Goal: Use online tool/utility: Use online tool/utility

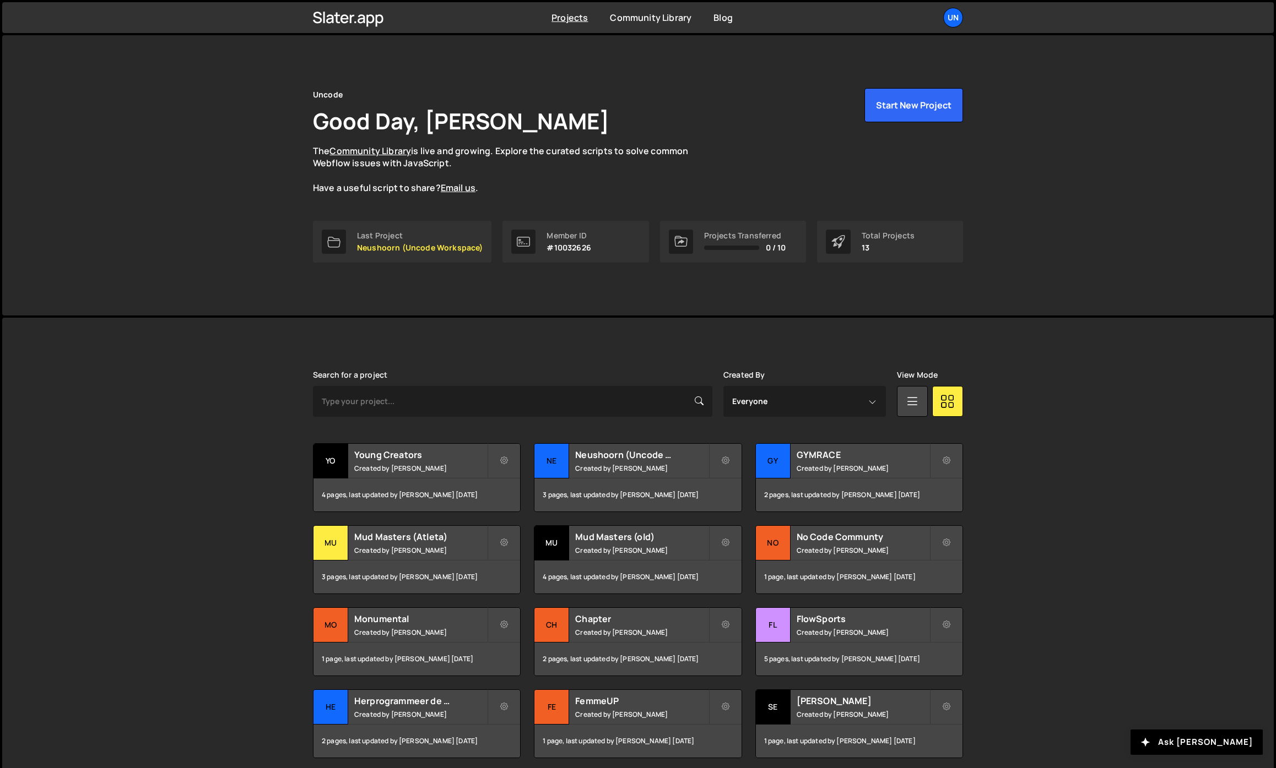
drag, startPoint x: 198, startPoint y: 181, endPoint x: 302, endPoint y: 398, distance: 241.2
click at [198, 181] on div "Uncode Good Day, Rick Bossenbroek The Community Library is live and growing. Ex…" at bounding box center [637, 175] width 1271 height 280
click at [637, 477] on div "Neushoorn (Uncode Workspace) Created by Rick Bossenbroek" at bounding box center [637, 461] width 207 height 34
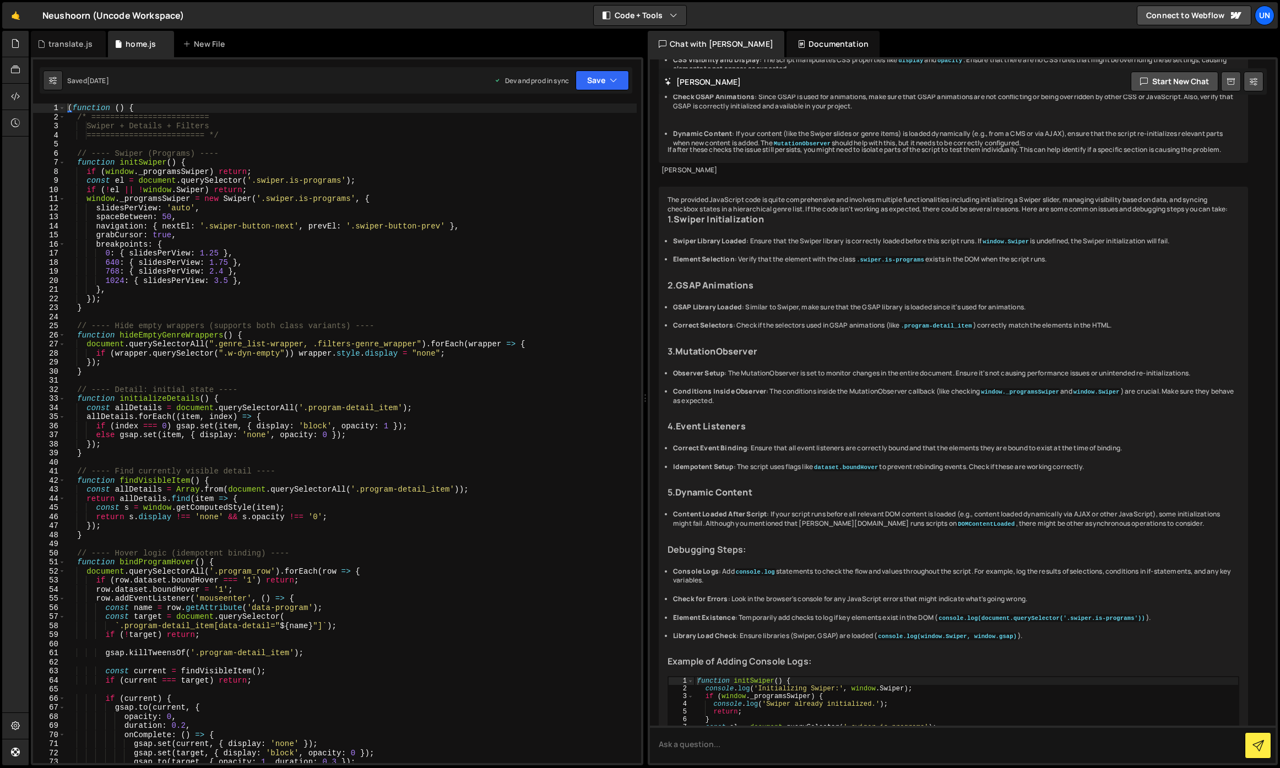
scroll to position [7678, 0]
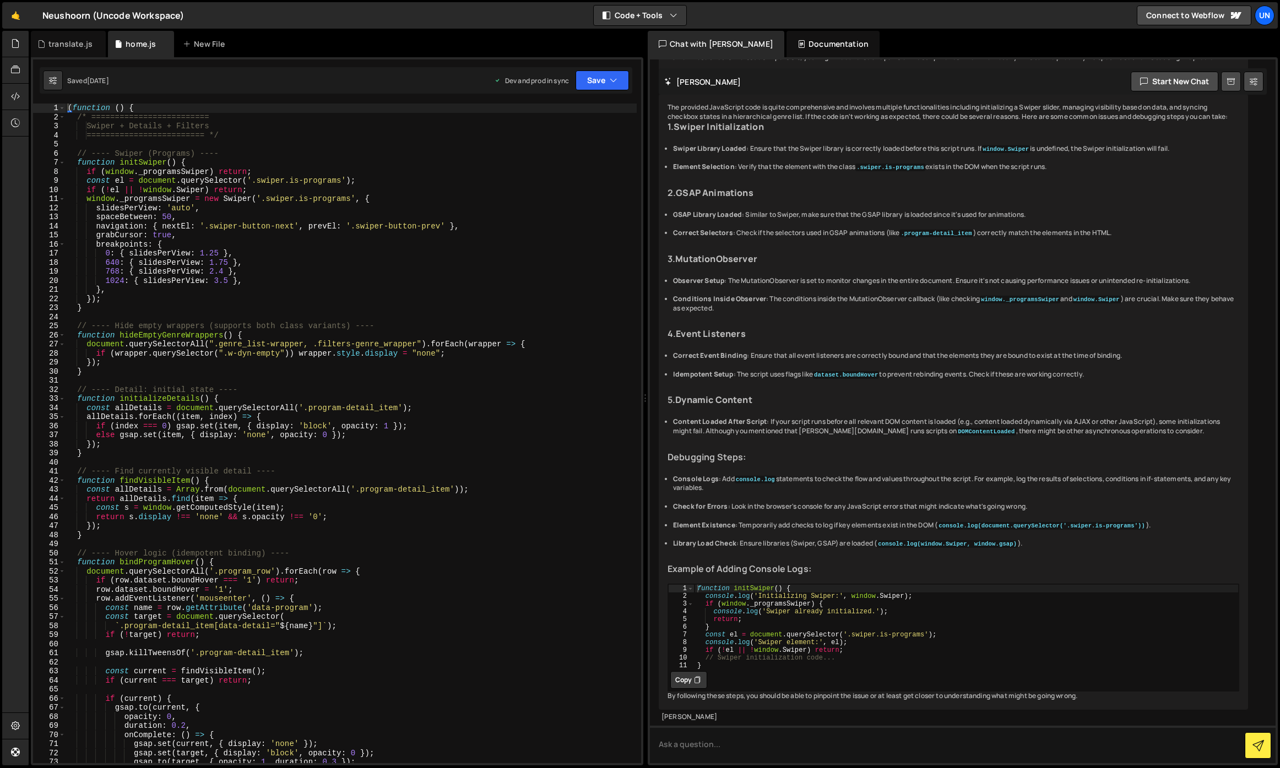
click at [405, 283] on div "( function ( ) { /* ========================= Swiper + Details + Filters ======…" at bounding box center [351, 443] width 571 height 678
click at [305, 307] on div "( function ( ) { /* ========================= Swiper + Details + Filters ======…" at bounding box center [351, 443] width 571 height 678
click at [214, 355] on div "( function ( ) { /* ========================= Swiper + Details + Filters ======…" at bounding box center [351, 443] width 571 height 678
click at [142, 368] on div "( function ( ) { /* ========================= Swiper + Details + Filters ======…" at bounding box center [351, 443] width 571 height 678
click at [106, 371] on div "( function ( ) { /* ========================= Swiper + Details + Filters ======…" at bounding box center [351, 443] width 571 height 678
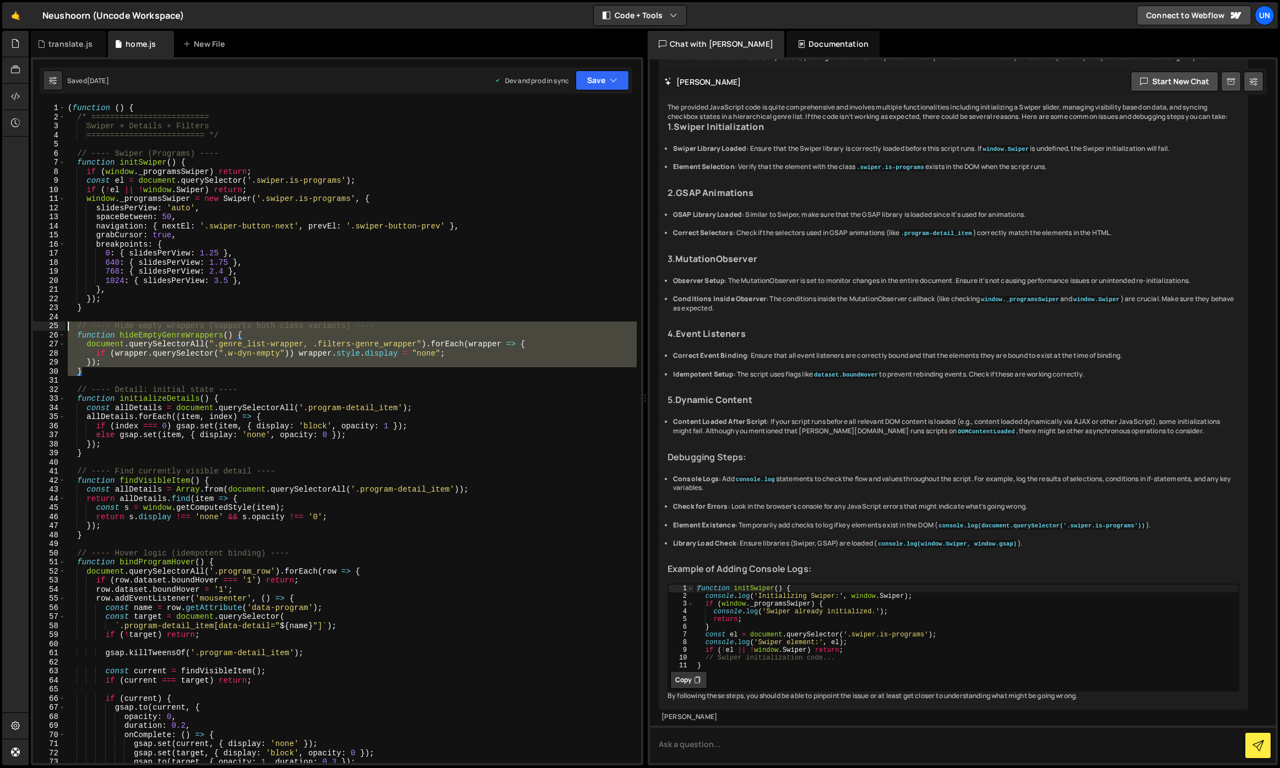
drag, startPoint x: 99, startPoint y: 373, endPoint x: 12, endPoint y: 306, distance: 110.4
click at [12, 306] on div "Hold on a sec... Are you certain you wish to leave this page? Any changes you'v…" at bounding box center [640, 384] width 1280 height 768
type textarea "}"
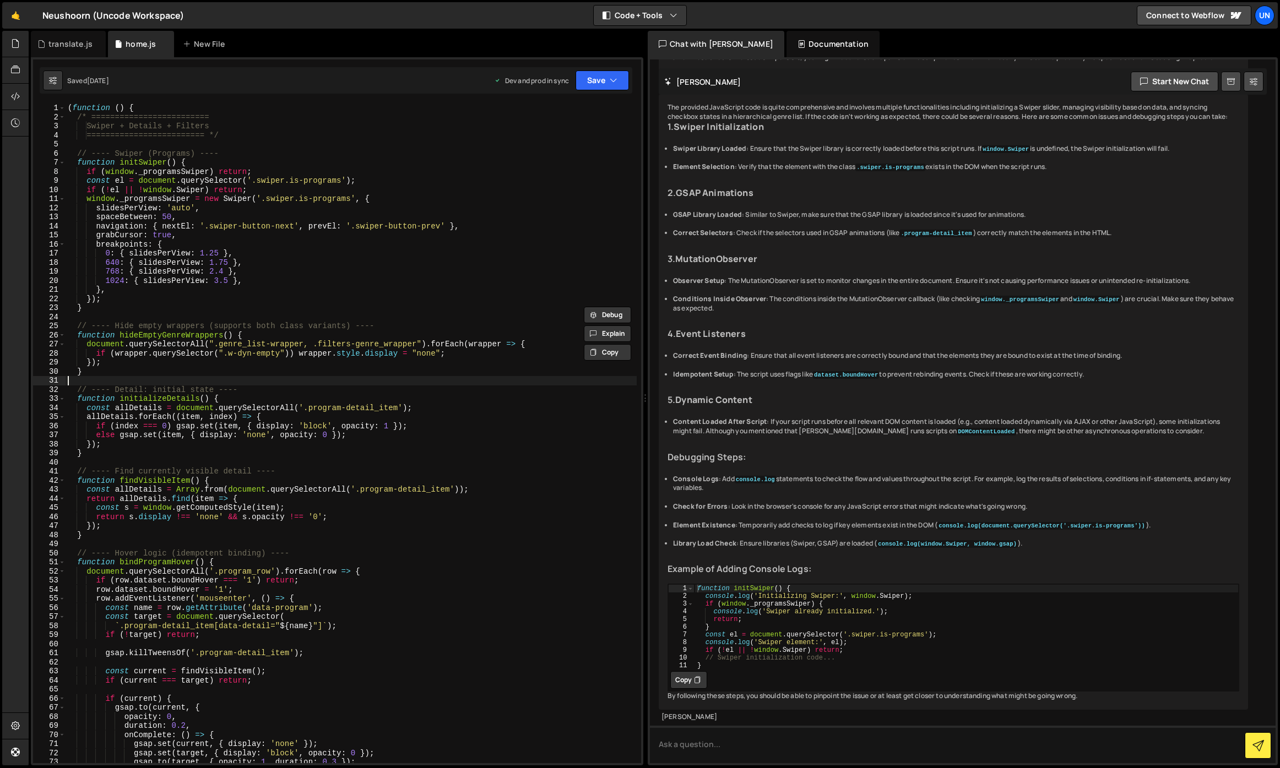
drag, startPoint x: 207, startPoint y: 378, endPoint x: 181, endPoint y: 369, distance: 27.5
click at [207, 378] on div "( function ( ) { /* ========================= Swiper + Details + Filters ======…" at bounding box center [351, 443] width 571 height 678
click at [189, 341] on div "( function ( ) { /* ========================= Swiper + Details + Filters ======…" at bounding box center [351, 443] width 571 height 678
click at [197, 336] on div "( function ( ) { /* ========================= Swiper + Details + Filters ======…" at bounding box center [351, 443] width 571 height 678
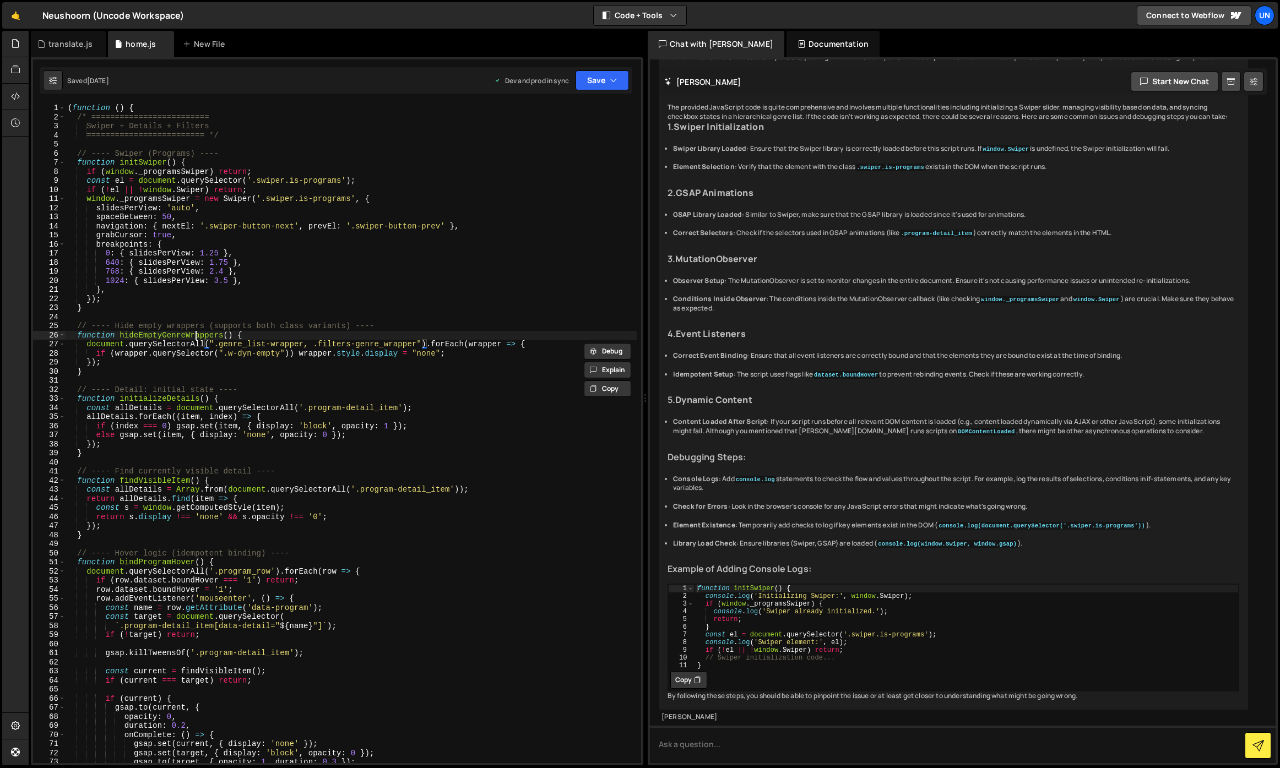
click at [197, 336] on div "( function ( ) { /* ========================= Swiper + Details + Filters ======…" at bounding box center [351, 443] width 571 height 678
click at [598, 112] on span "​" at bounding box center [592, 114] width 15 height 16
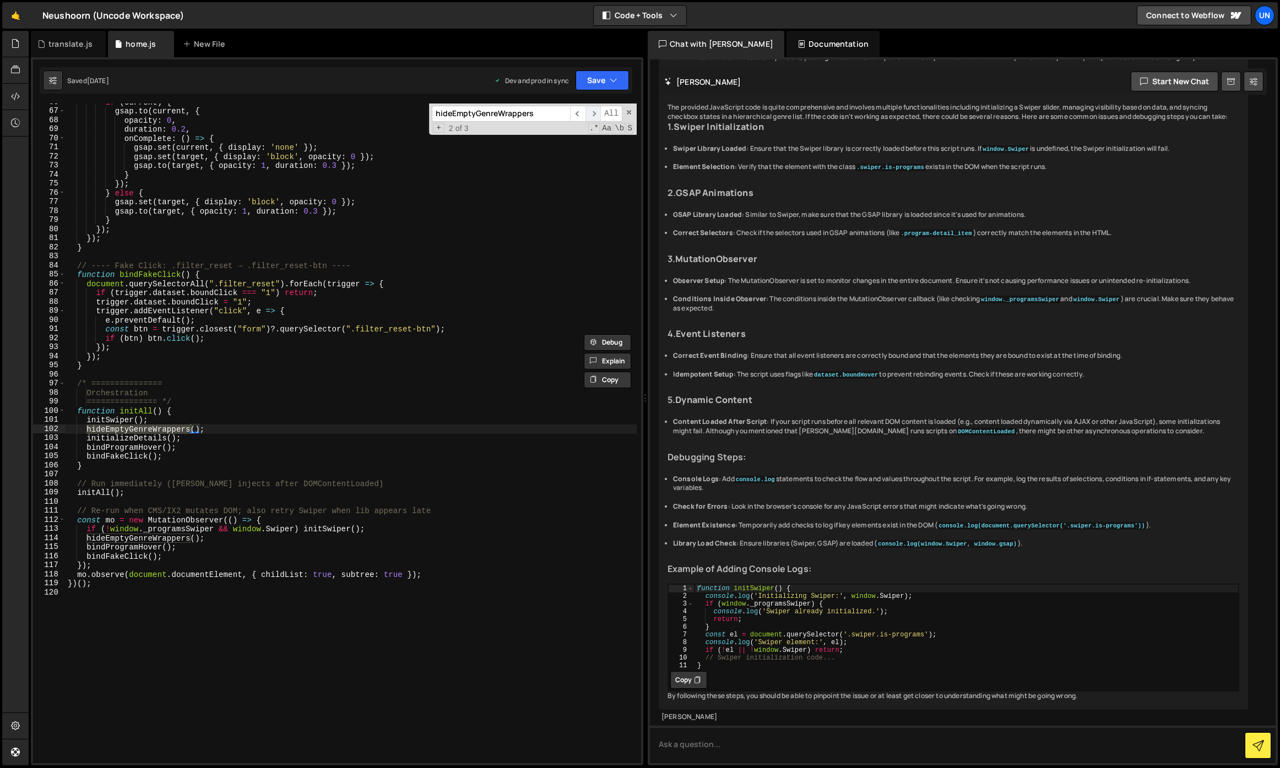
click at [598, 112] on span "​" at bounding box center [592, 114] width 15 height 16
click at [135, 433] on div "if ( current ) { gsap . to ( current , { opacity : 0 , duration : 0.2 , onCompl…" at bounding box center [351, 436] width 571 height 678
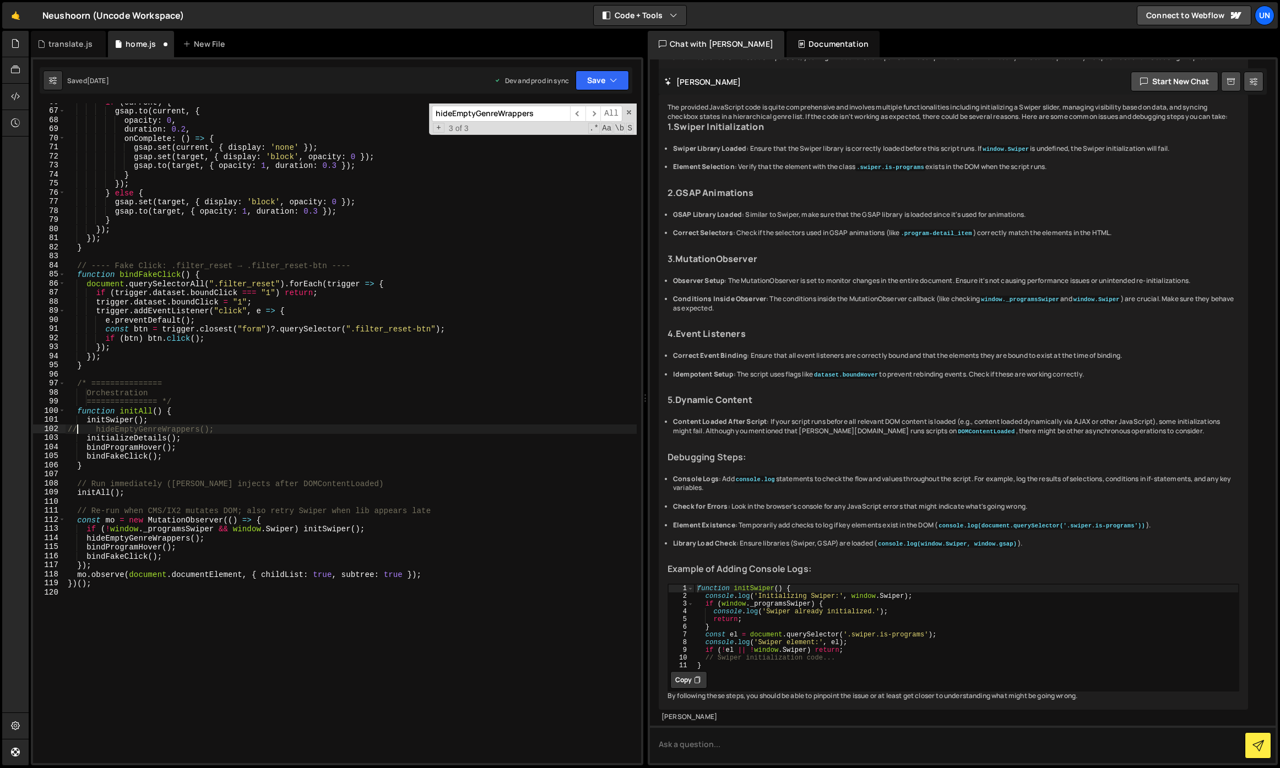
click at [89, 535] on div "if ( current ) { gsap . to ( current , { opacity : 0 , duration : 0.2 , onCompl…" at bounding box center [351, 436] width 571 height 678
click at [243, 425] on div "if ( current ) { gsap . to ( current , { opacity : 0 , duration : 0.2 , onCompl…" at bounding box center [351, 436] width 571 height 678
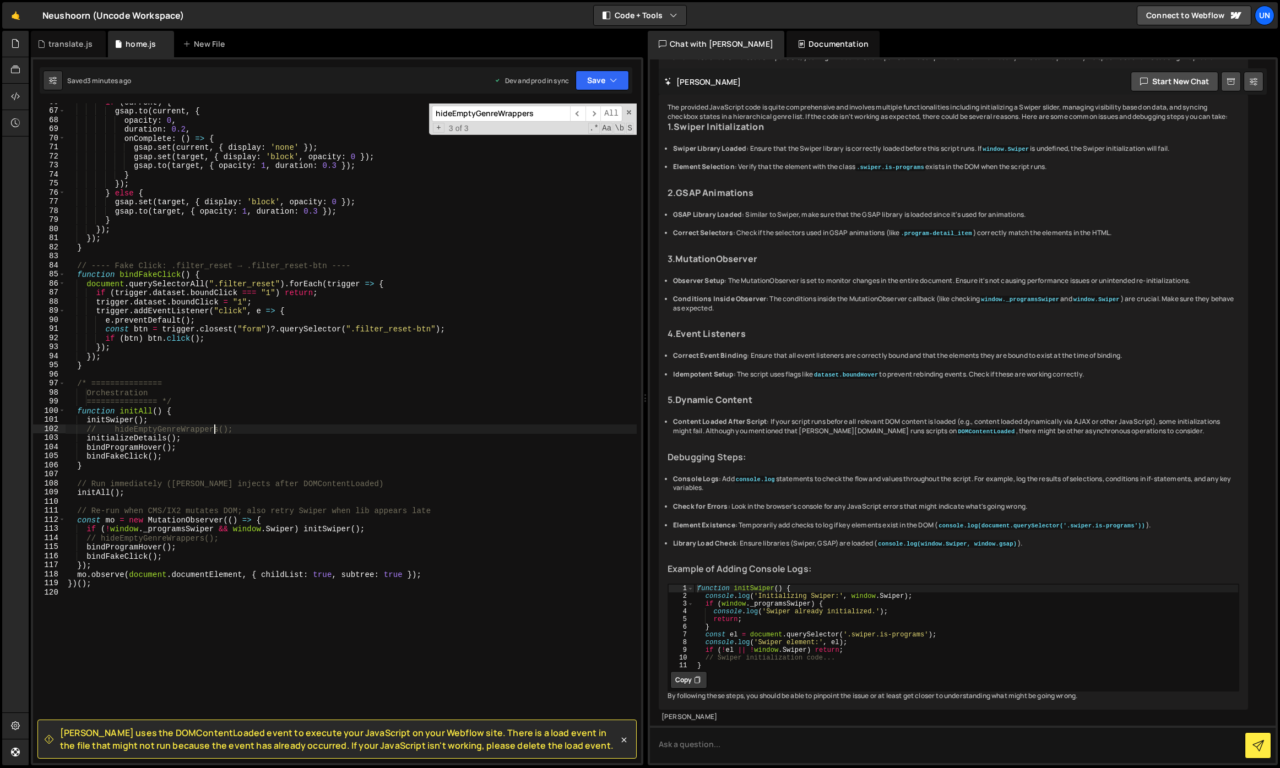
click at [301, 297] on div "if ( current ) { gsap . to ( current , { opacity : 0 , duration : 0.2 , onCompl…" at bounding box center [351, 436] width 571 height 678
type textarea "})();"
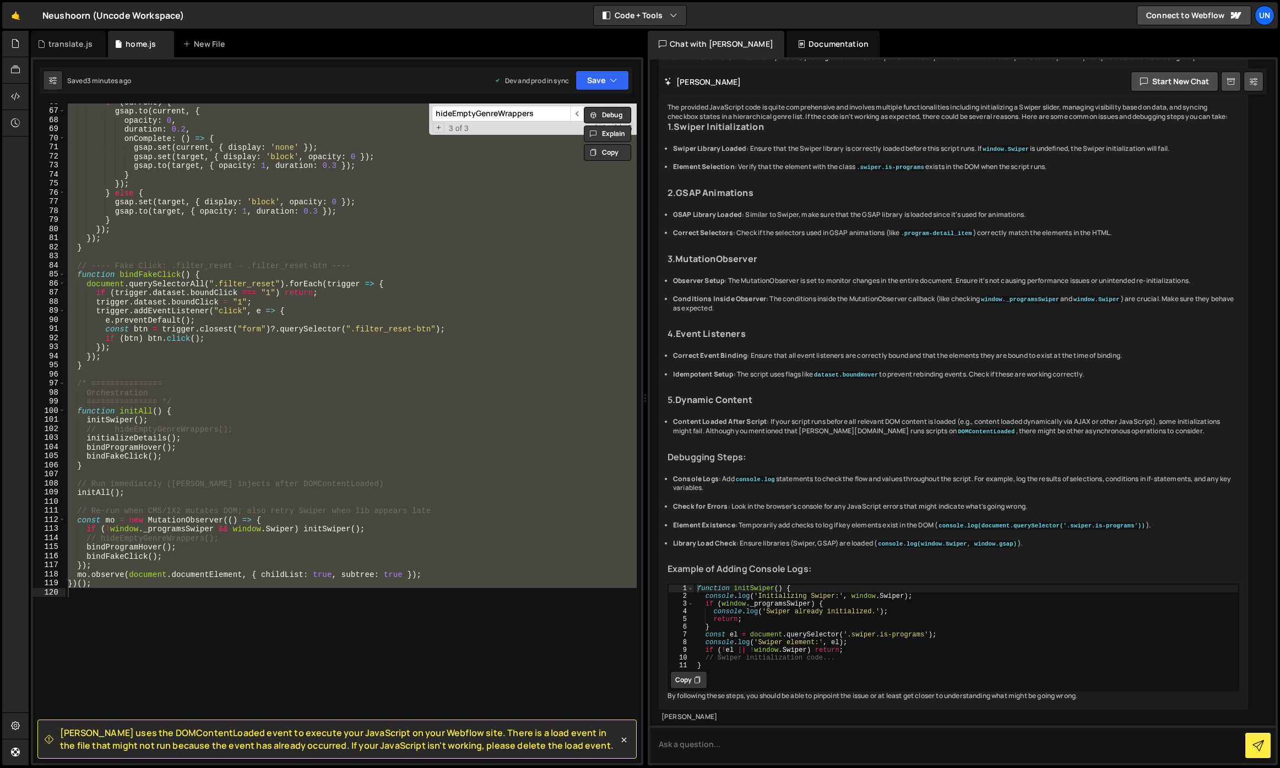
click at [310, 745] on span "[PERSON_NAME] uses the DOMContentLoaded event to execute your JavaScript on you…" at bounding box center [339, 739] width 559 height 25
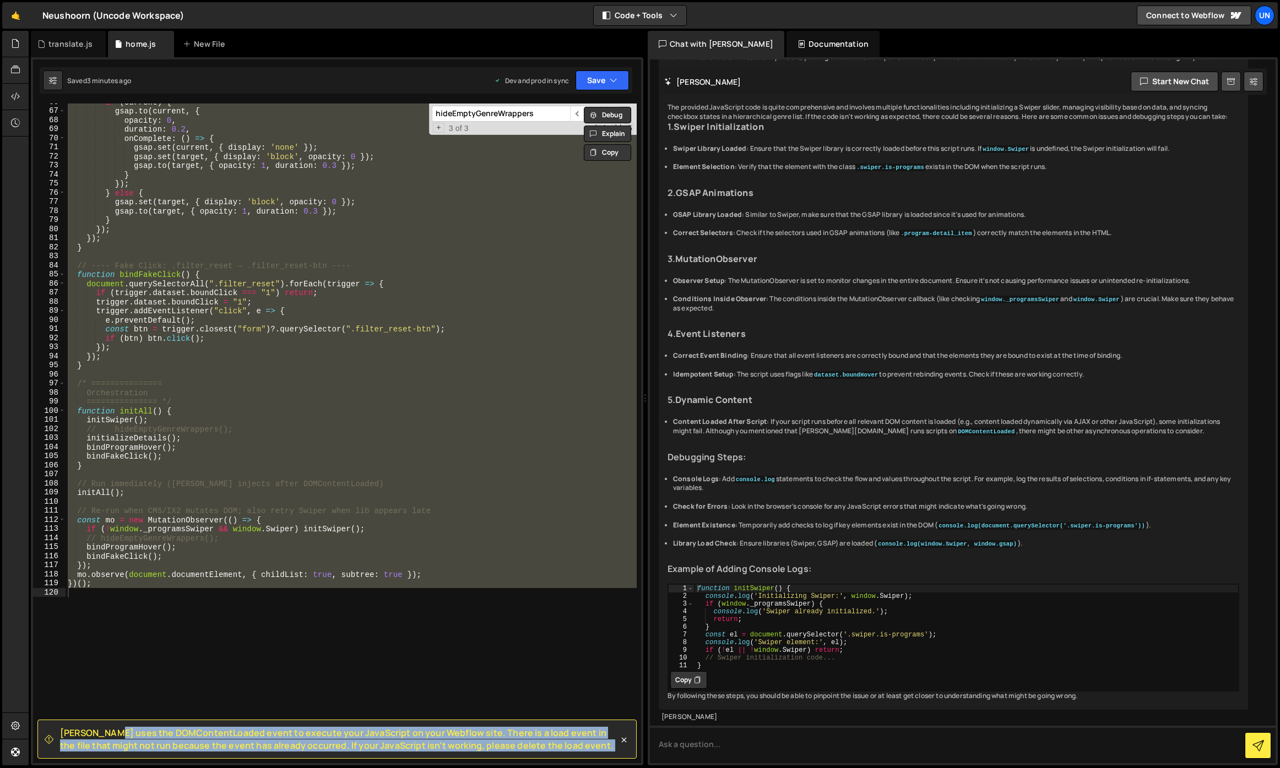
click at [310, 745] on span "[PERSON_NAME] uses the DOMContentLoaded event to execute your JavaScript on you…" at bounding box center [339, 739] width 559 height 25
copy div "[PERSON_NAME] uses the DOMContentLoaded event to execute your JavaScript on you…"
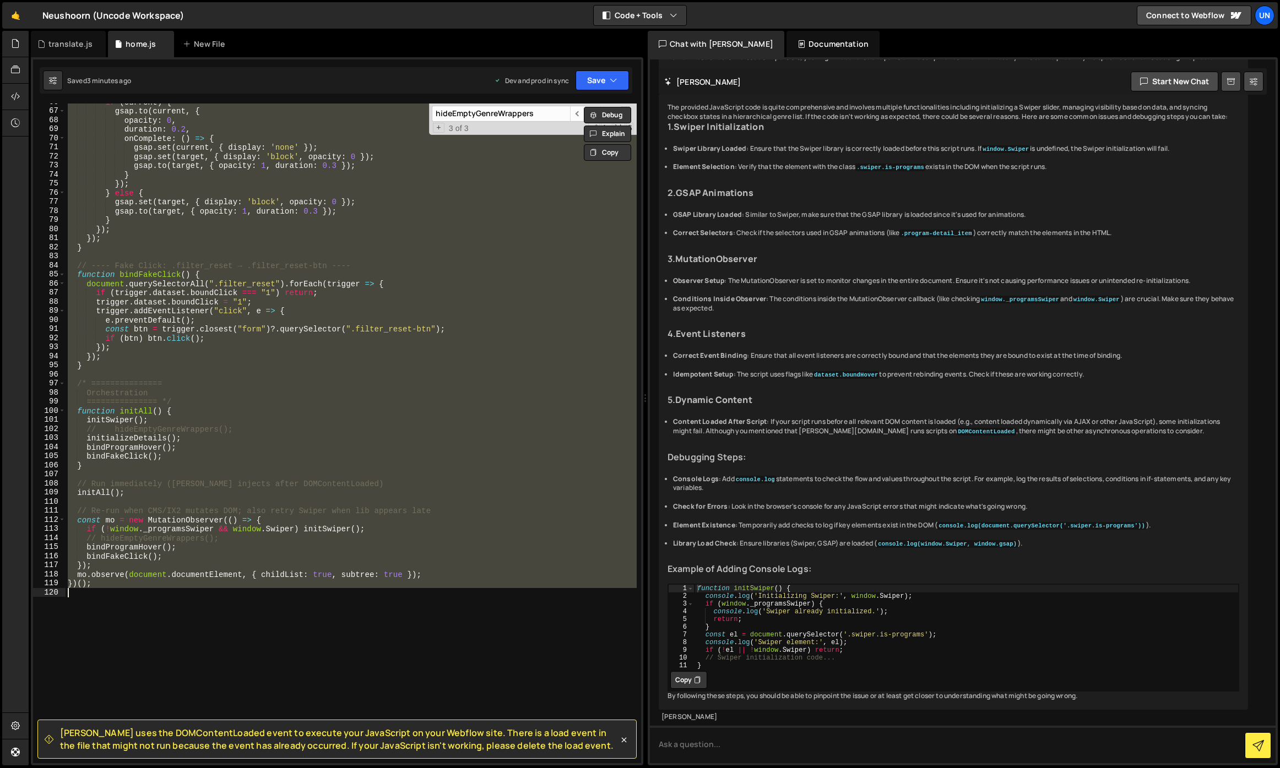
click at [247, 669] on div "if ( current ) { gsap . to ( current , { opacity : 0 , duration : 0.2 , onCompl…" at bounding box center [351, 434] width 571 height 660
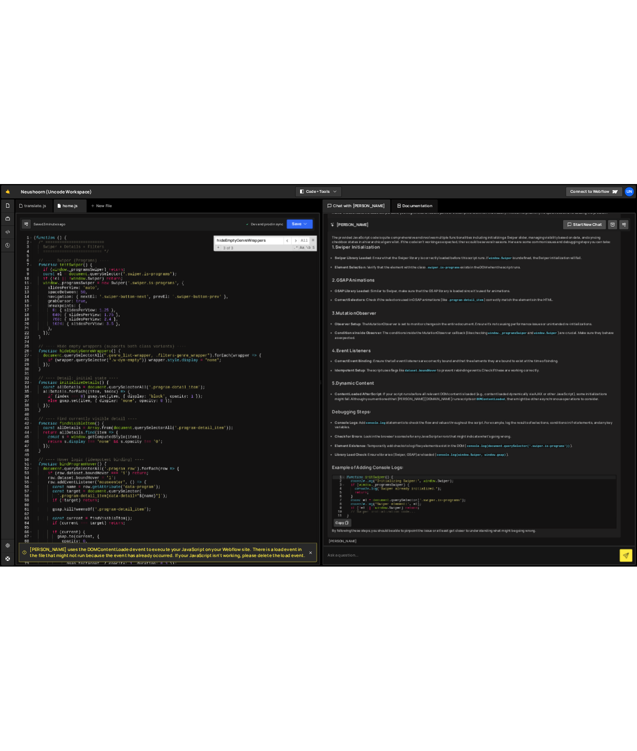
scroll to position [0, 0]
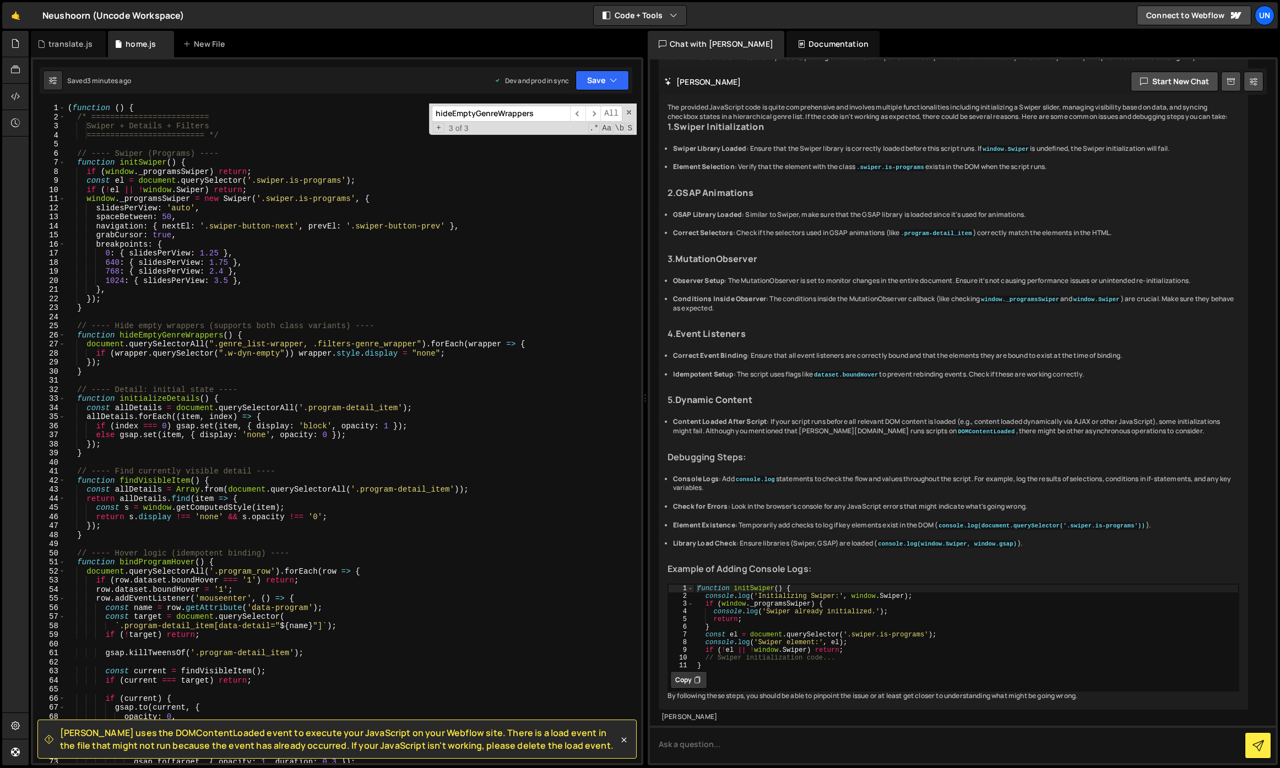
click at [149, 335] on div "( function ( ) { /* ========================= Swiper + Details + Filters ======…" at bounding box center [351, 443] width 571 height 678
click at [94, 358] on div "( function ( ) { /* ========================= Swiper + Details + Filters ======…" at bounding box center [351, 443] width 571 height 678
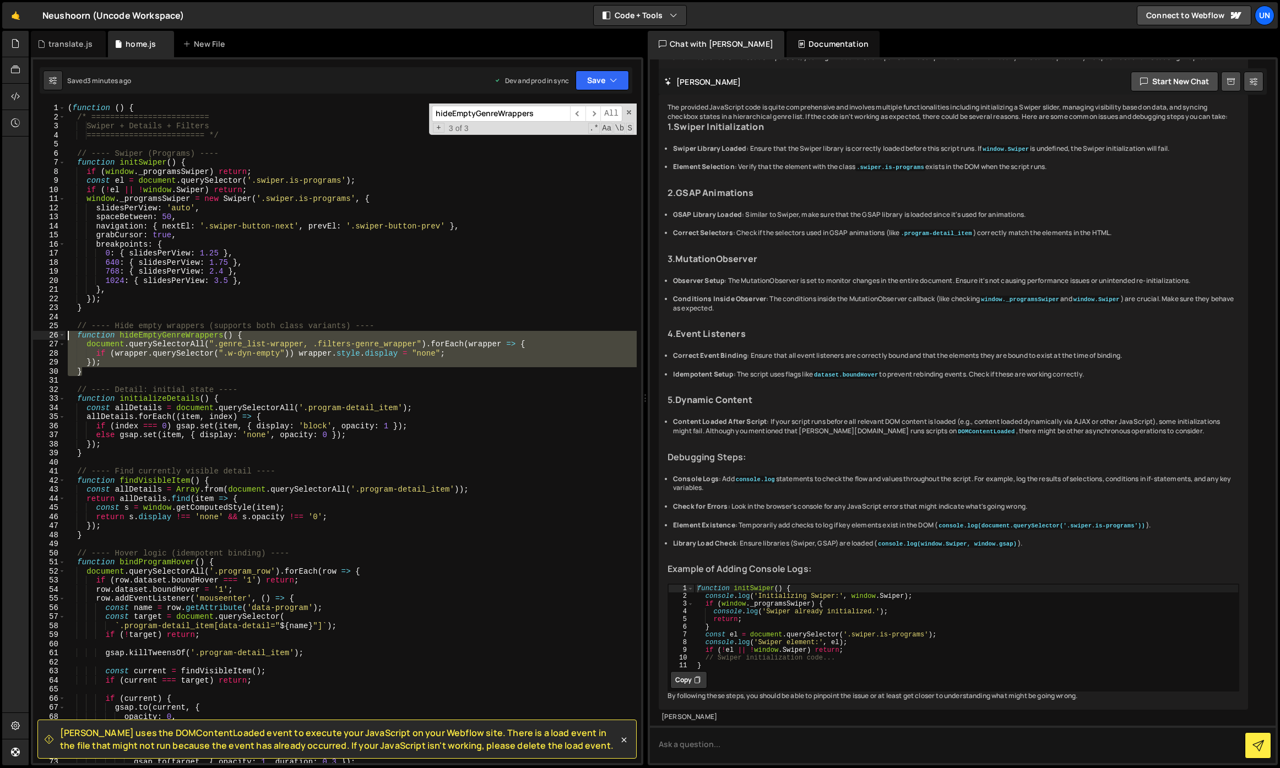
drag, startPoint x: 104, startPoint y: 370, endPoint x: 49, endPoint y: 337, distance: 64.0
click at [49, 337] on div "}); 1 2 3 4 5 6 7 8 9 10 11 12 13 14 15 16 17 18 19 20 21 22 23 24 25 26 27 28 …" at bounding box center [337, 434] width 608 height 660
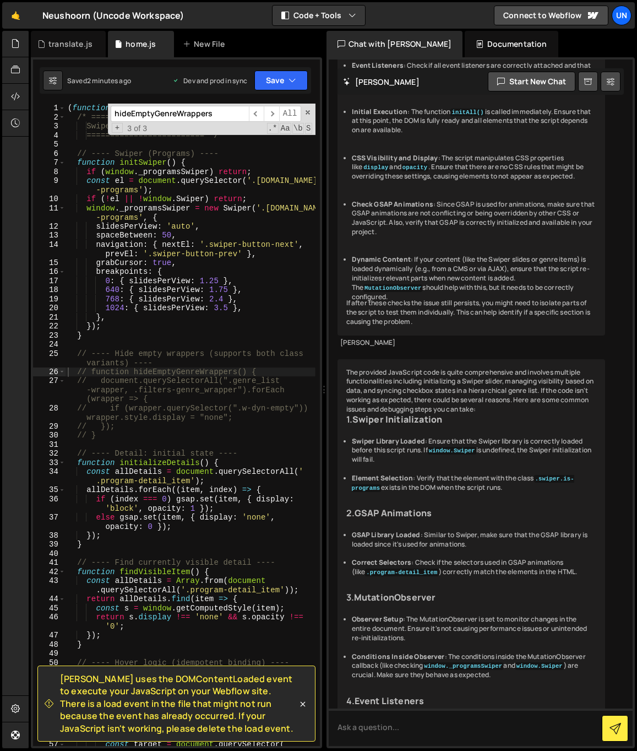
scroll to position [7993, 0]
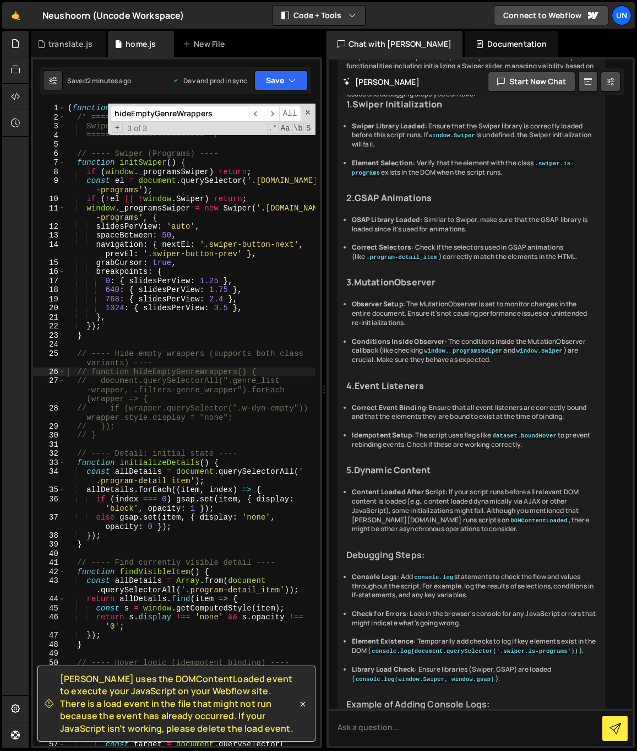
click at [392, 42] on div "Chat with [PERSON_NAME]" at bounding box center [395, 44] width 137 height 26
click at [322, 14] on button "Code + Tools" at bounding box center [319, 16] width 93 height 20
click at [319, 37] on button "Code Only" at bounding box center [319, 40] width 93 height 20
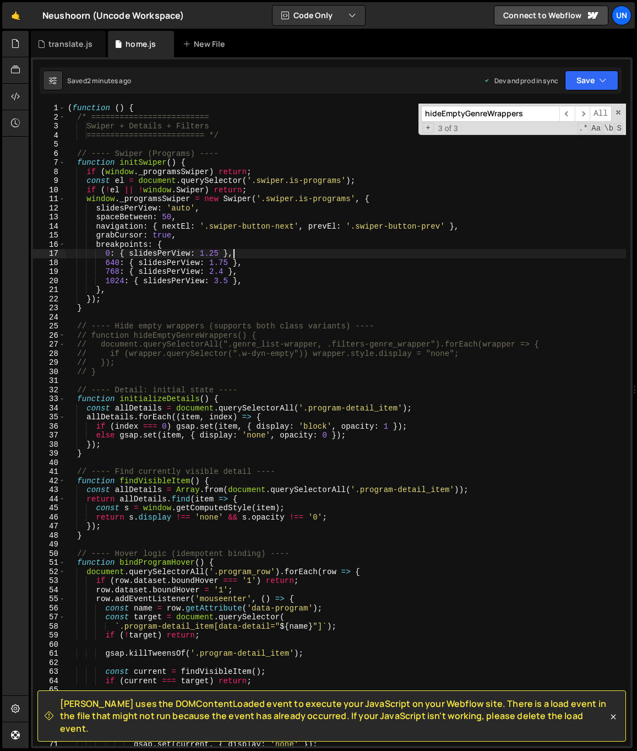
click at [275, 257] on div "( function ( ) { /* ========================= Swiper + Details + Filters ======…" at bounding box center [346, 434] width 561 height 660
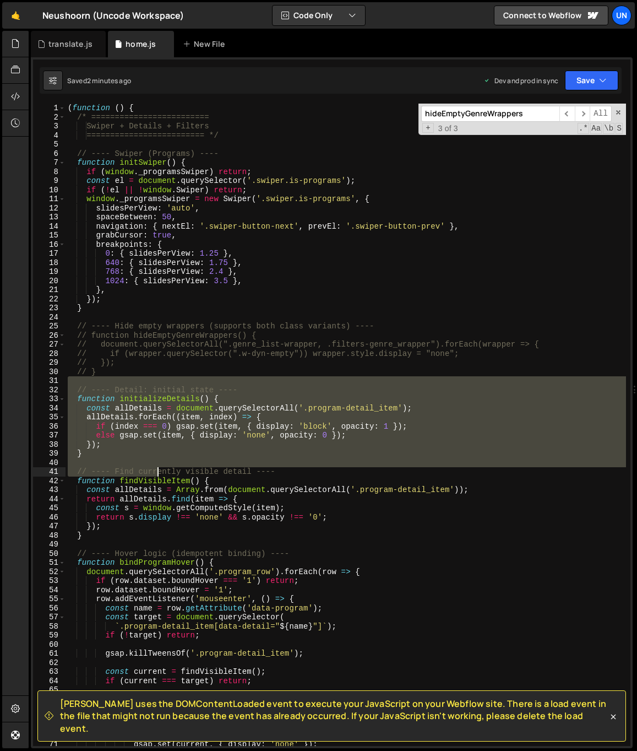
drag, startPoint x: 134, startPoint y: 382, endPoint x: 155, endPoint y: 478, distance: 98.0
click at [155, 478] on div "( function ( ) { /* ========================= Swiper + Details + Filters ======…" at bounding box center [346, 434] width 561 height 660
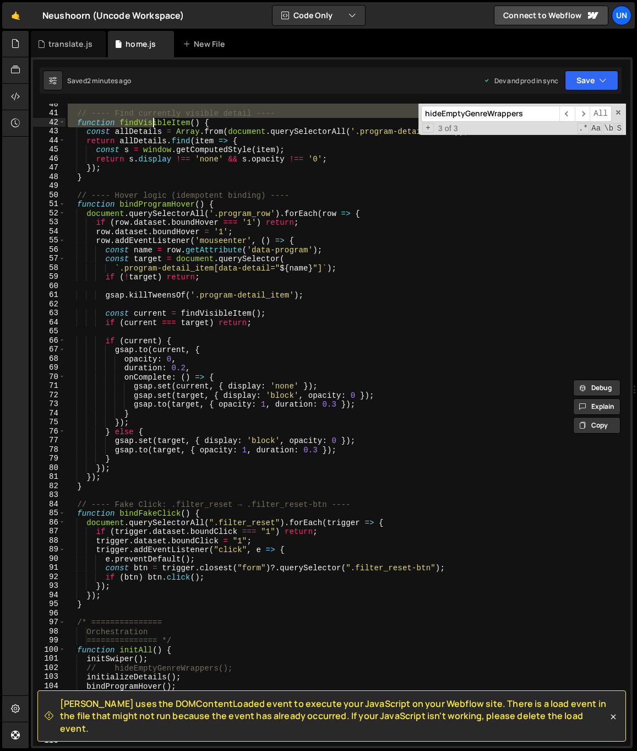
scroll to position [370, 0]
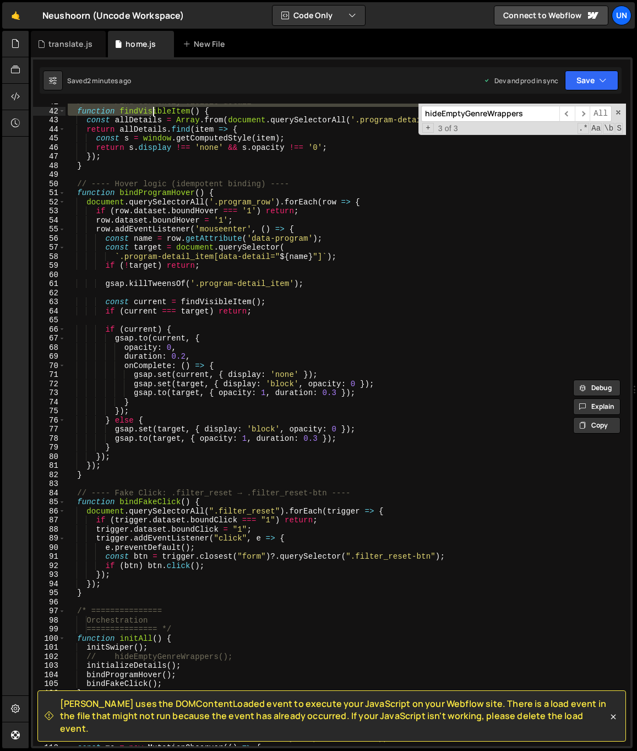
click at [126, 482] on div "// ---- Find currently visible detail ---- function findVisibleItem ( ) { const…" at bounding box center [346, 427] width 561 height 660
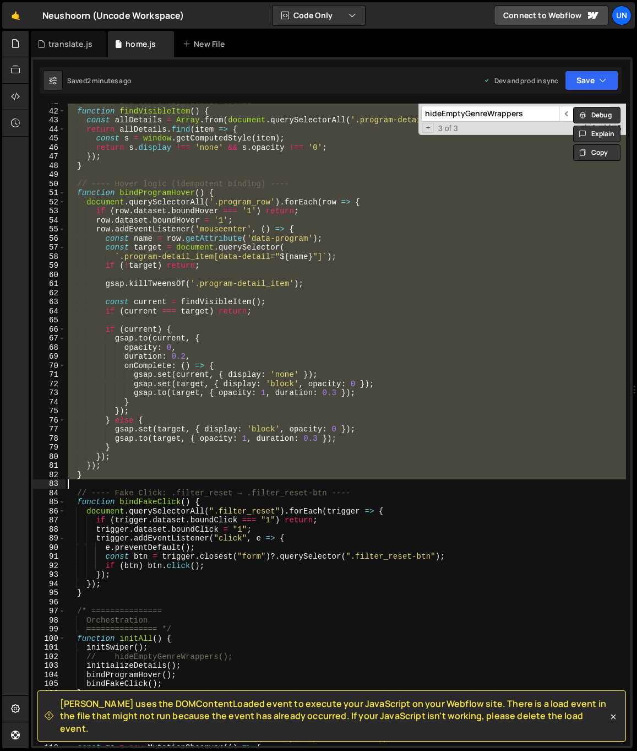
type textarea "// }"
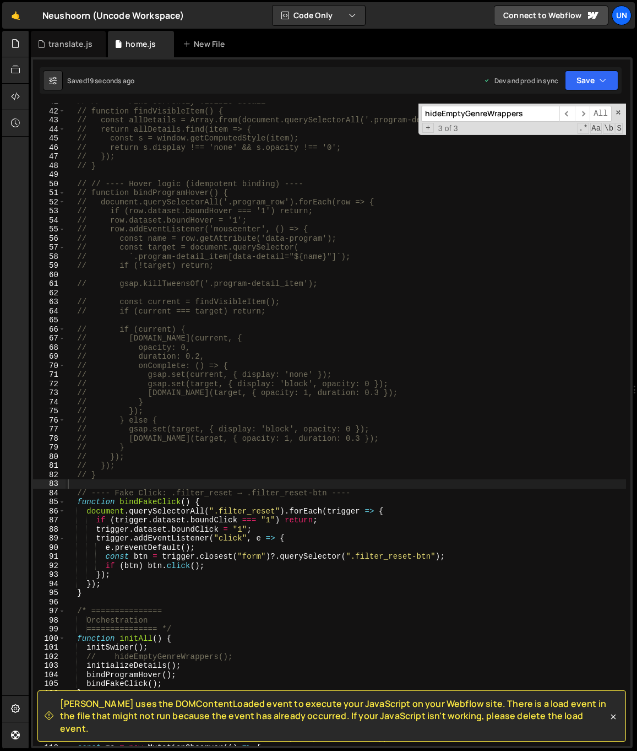
click at [414, 408] on div "// // ---- Find currently visible detail ---- // function findVisibleItem() { /…" at bounding box center [346, 427] width 561 height 660
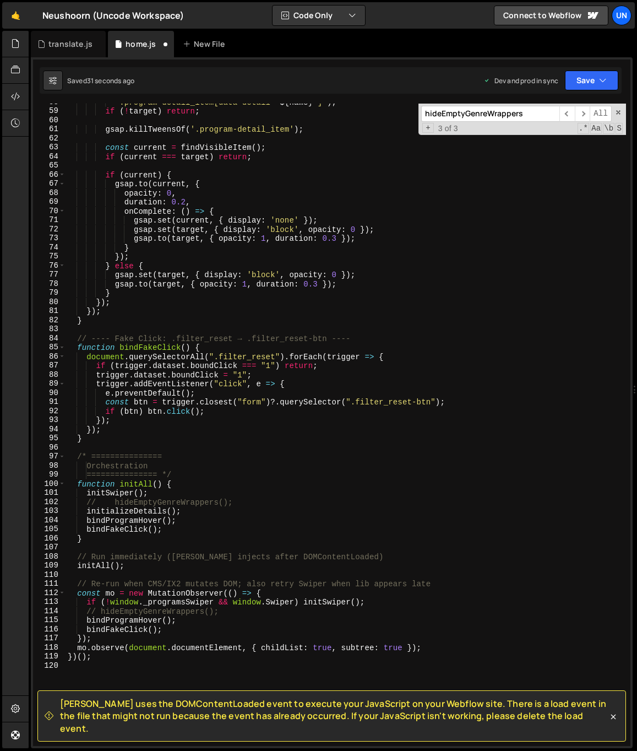
scroll to position [550, 0]
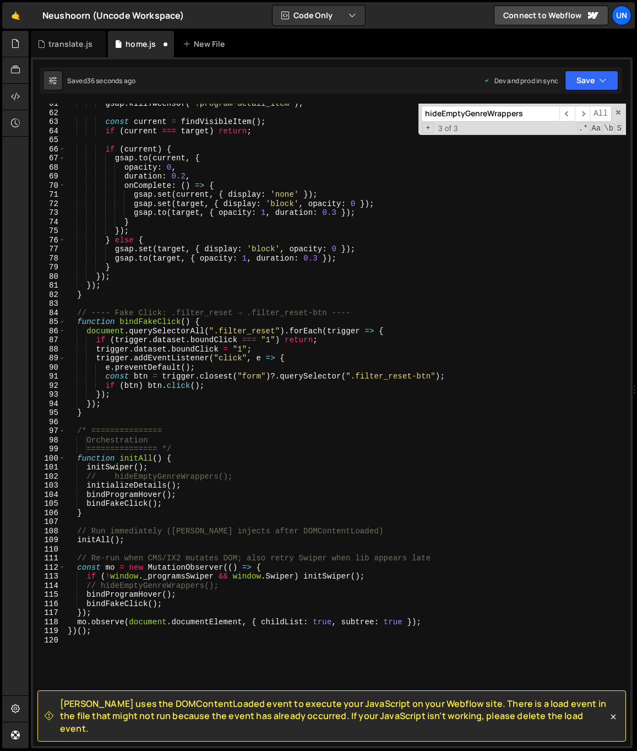
click at [173, 556] on div "gsap . killTweensOf ( '.program-detail_item' ) ; const current = findVisibleIte…" at bounding box center [346, 429] width 561 height 660
click at [205, 592] on div "gsap . killTweensOf ( '.program-detail_item' ) ; const current = findVisibleIte…" at bounding box center [346, 429] width 561 height 660
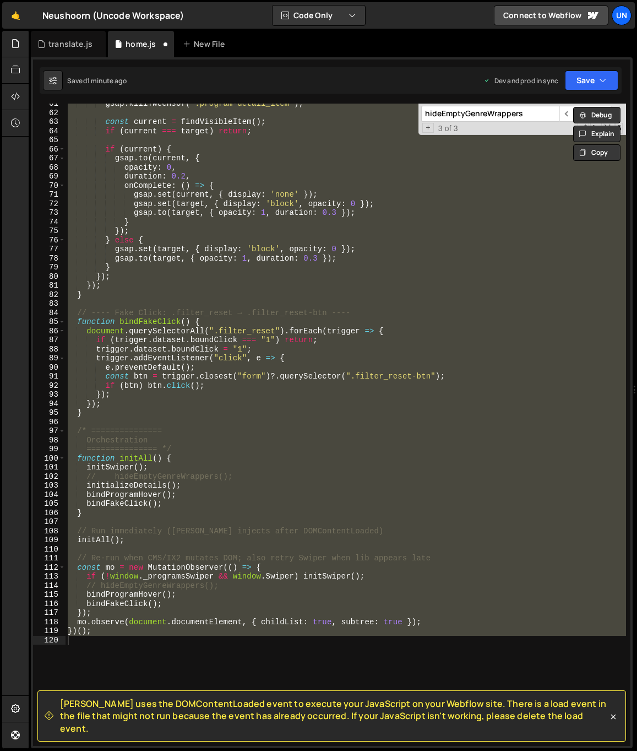
click at [447, 414] on div "gsap . killTweensOf ( '.program-detail_item' ) ; const current = findVisibleIte…" at bounding box center [346, 425] width 561 height 642
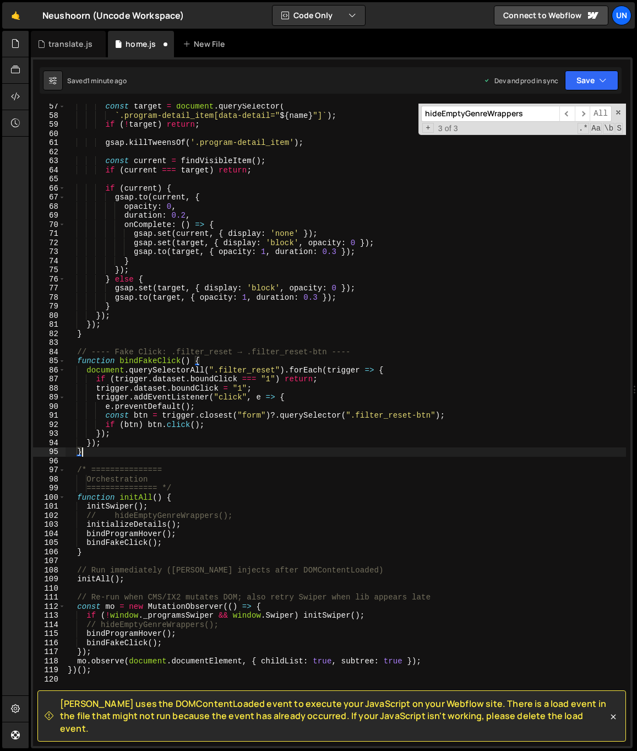
scroll to position [504, 0]
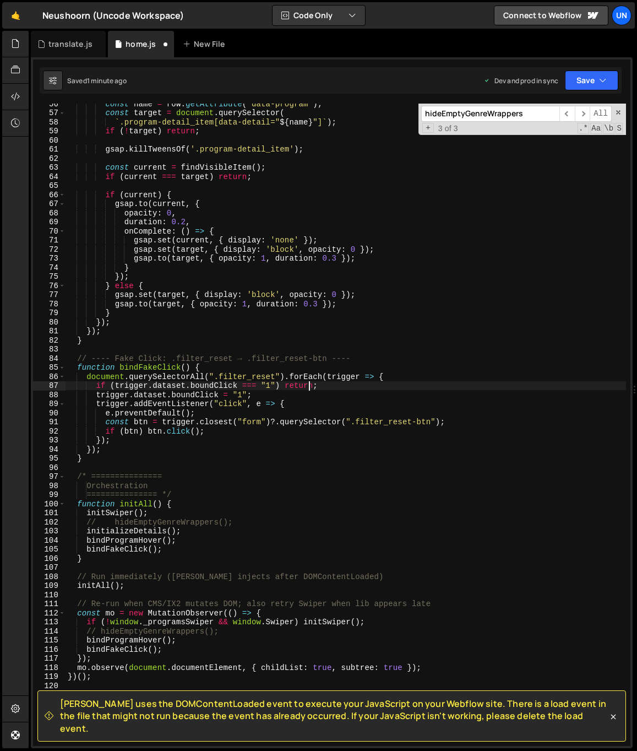
click at [309, 389] on div "const name = row . getAttribute ( 'data-program' ) ; const target = document . …" at bounding box center [346, 429] width 561 height 660
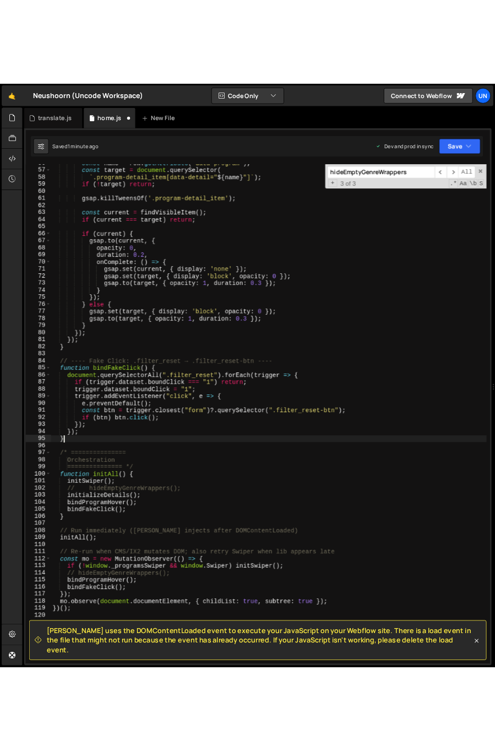
scroll to position [506, 0]
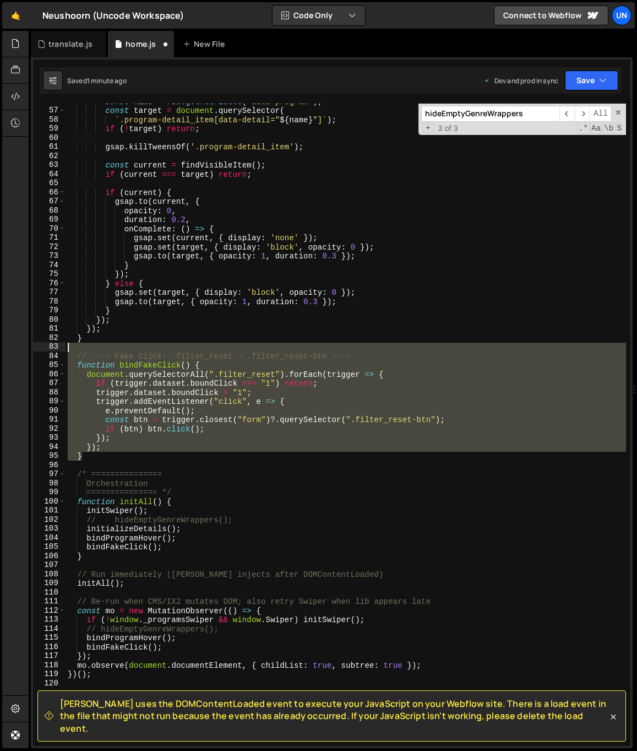
drag, startPoint x: 118, startPoint y: 457, endPoint x: 40, endPoint y: 355, distance: 128.5
click at [40, 355] on div "if (trigger.dataset.boundClick === "1") return; 56 57 58 59 60 61 62 63 64 65 6…" at bounding box center [332, 425] width 598 height 642
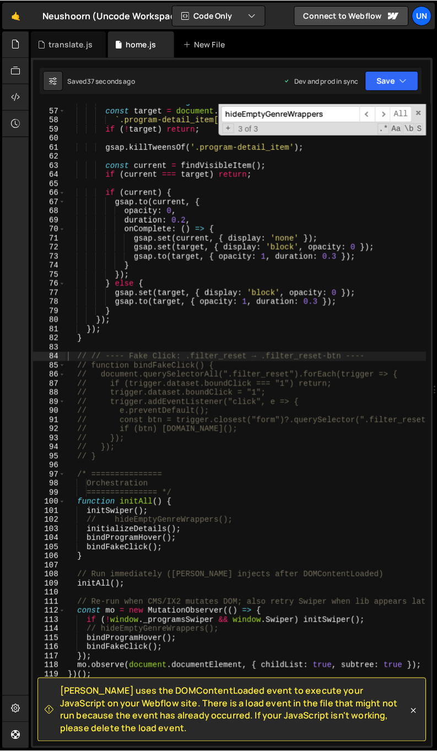
scroll to position [543, 0]
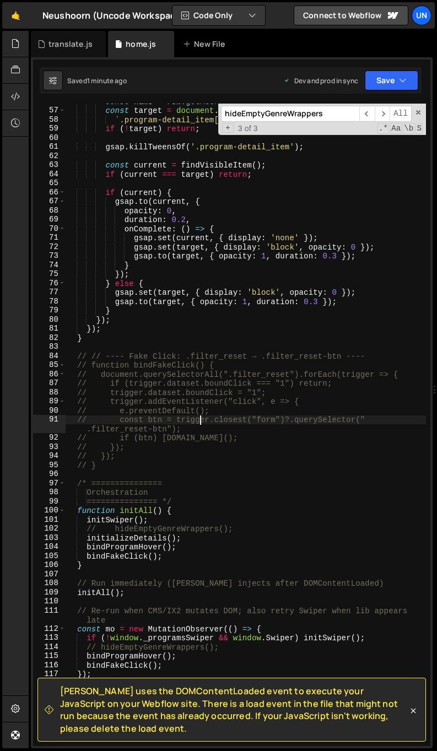
click at [199, 420] on div "const name = row . getAttribute ( 'data-program' ) ; const target = document . …" at bounding box center [246, 427] width 360 height 660
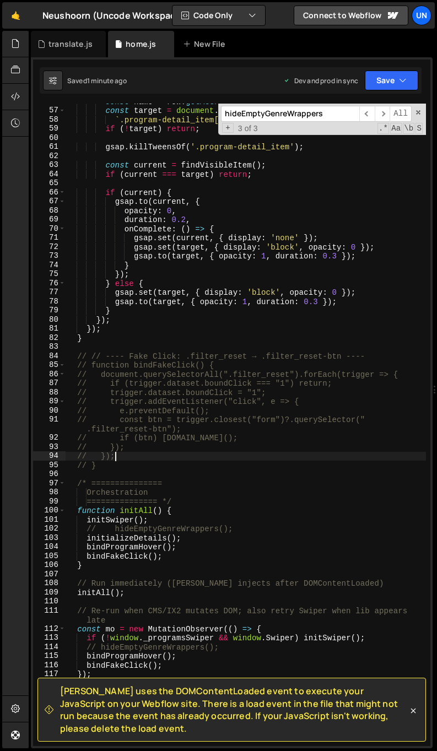
click at [160, 457] on div "const name = row . getAttribute ( 'data-program' ) ; const target = document . …" at bounding box center [246, 427] width 360 height 660
click at [133, 460] on div "const name = row . getAttribute ( 'data-program' ) ; const target = document . …" at bounding box center [246, 427] width 360 height 660
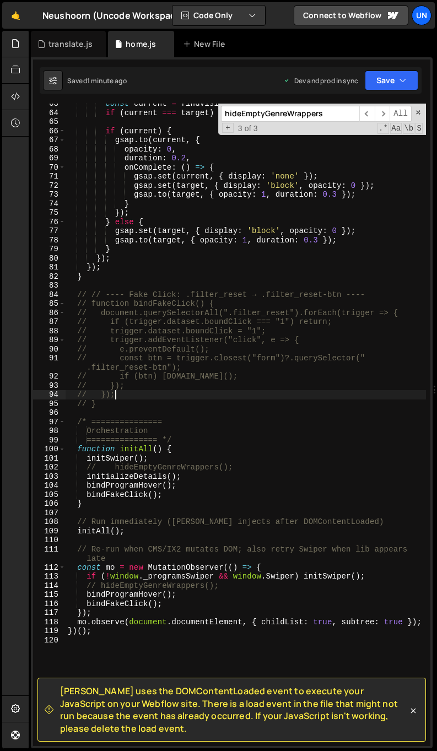
scroll to position [601, 0]
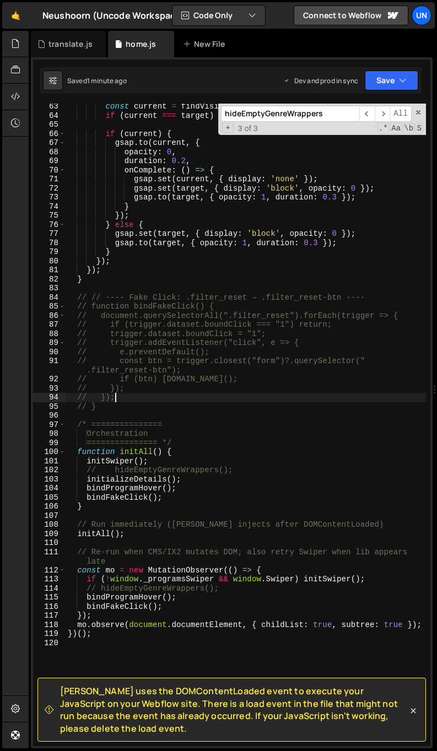
click at [125, 502] on div "const current = findVisibleItem ( ) ; if ( current === target ) return ; if ( c…" at bounding box center [246, 432] width 360 height 660
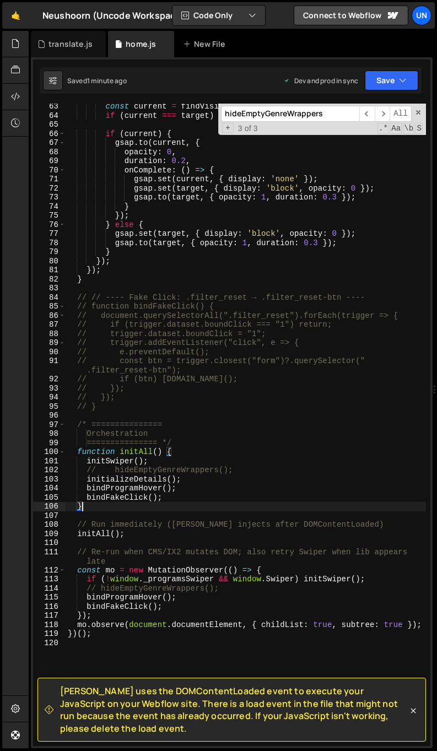
click at [124, 502] on div "const current = findVisibleItem ( ) ; if ( current === target ) return ; if ( c…" at bounding box center [246, 432] width 360 height 660
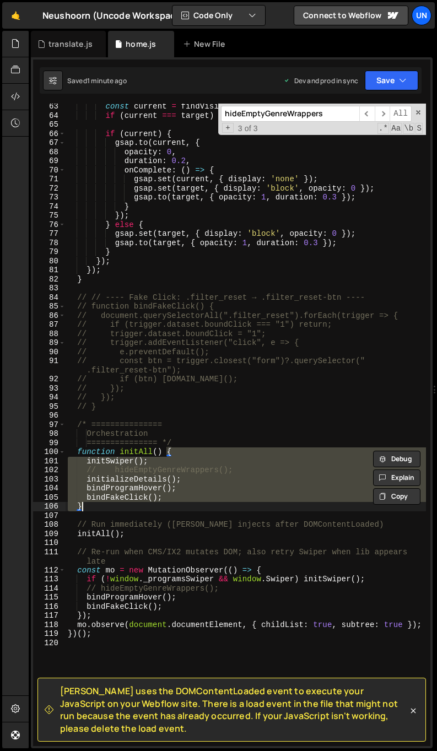
click at [122, 496] on div "const current = findVisibleItem ( ) ; if ( current === target ) return ; if ( c…" at bounding box center [246, 425] width 360 height 642
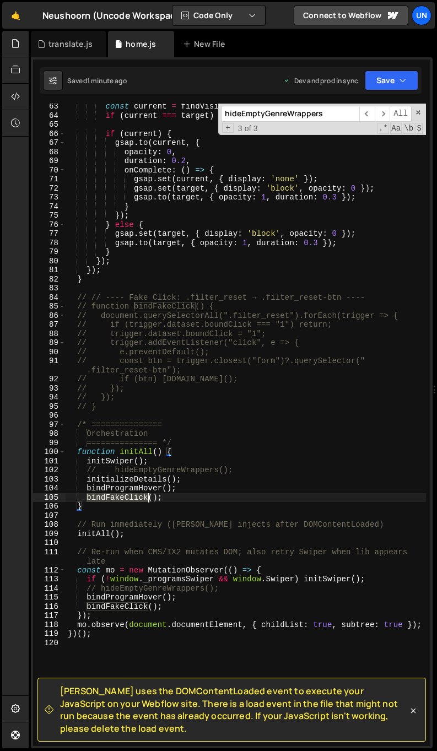
click at [122, 496] on div "const current = findVisibleItem ( ) ; if ( current === target ) return ; if ( c…" at bounding box center [246, 432] width 360 height 660
click at [93, 502] on div "const current = findVisibleItem ( ) ; if ( current === target ) return ; if ( c…" at bounding box center [246, 432] width 360 height 660
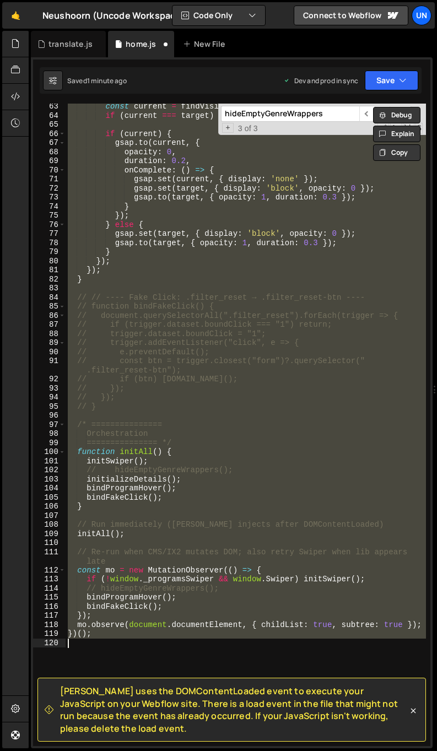
type textarea "// })();"
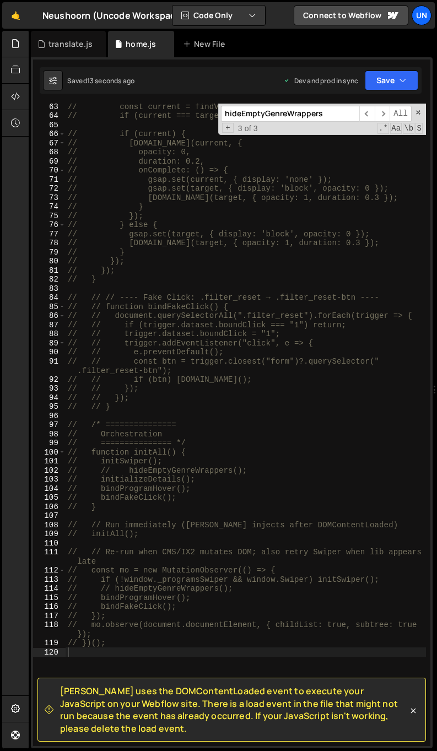
click at [233, 334] on div "// const current = findVisibleItem(); // if (current === target) return; // if …" at bounding box center [246, 432] width 360 height 660
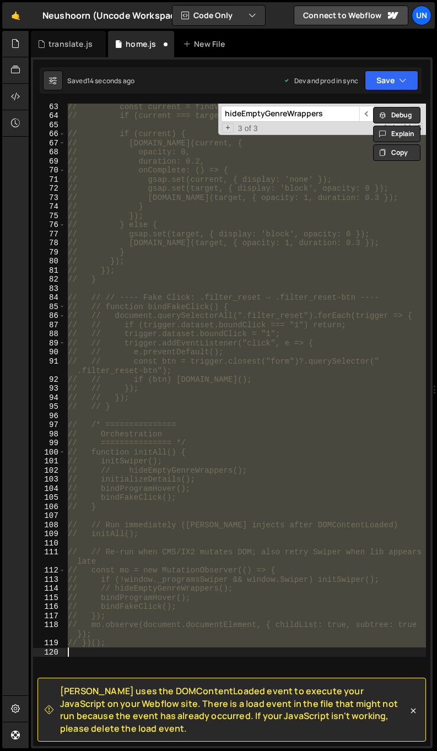
type textarea "(function () {"
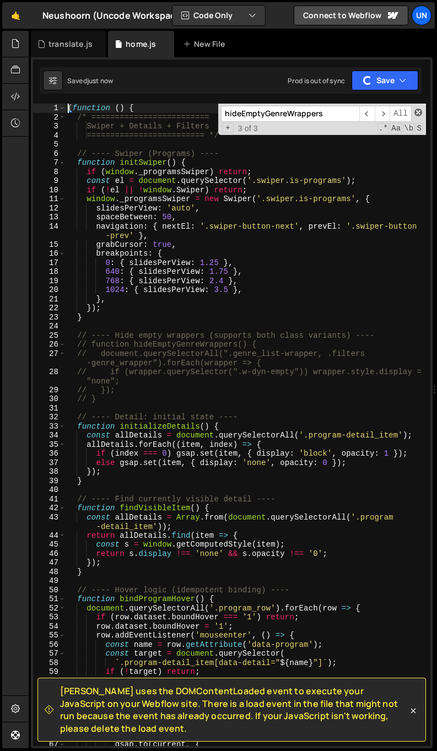
click at [417, 113] on span at bounding box center [418, 113] width 8 height 8
